Goal: Find specific page/section: Find specific page/section

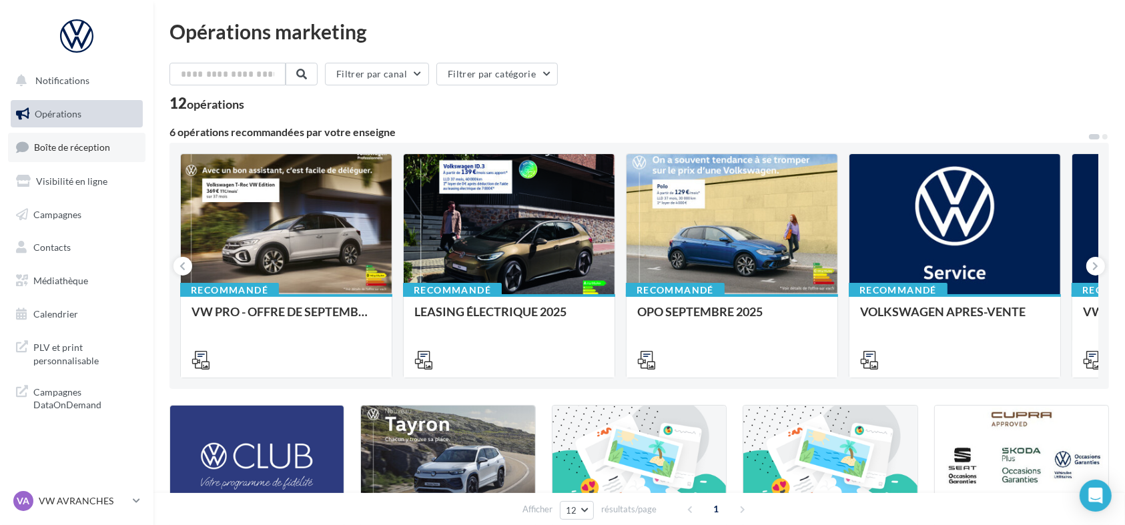
click at [81, 147] on span "Boîte de réception" at bounding box center [72, 146] width 76 height 11
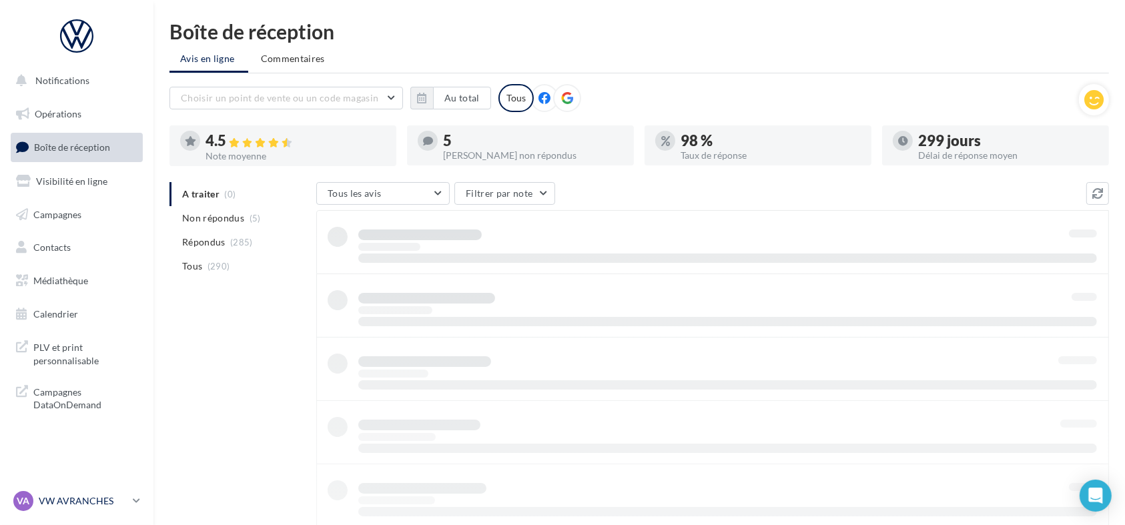
click at [55, 491] on div "VA VW AVRANCHES vw-avr-lan" at bounding box center [70, 501] width 114 height 20
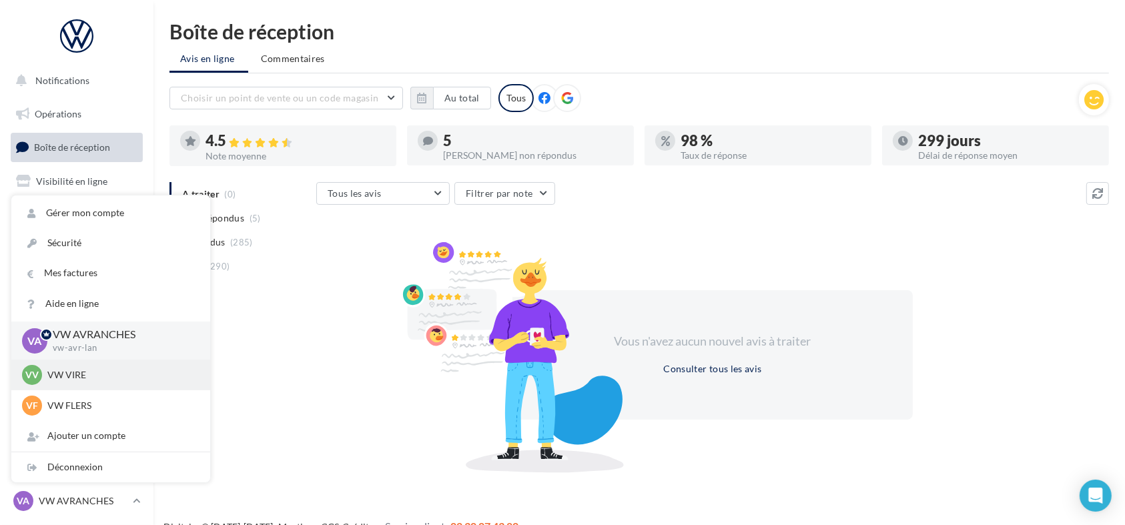
click at [76, 382] on div "VV VW VIRE vw-vir-lan" at bounding box center [111, 375] width 178 height 20
